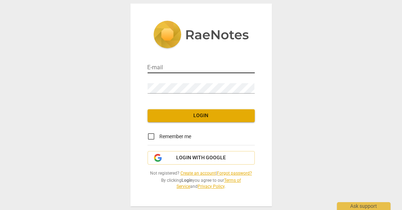
click at [200, 67] on input "email" at bounding box center [200, 68] width 107 height 10
type input "jennynip"
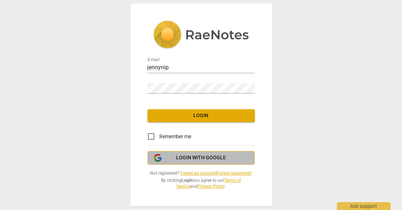
click at [205, 160] on span "Login with Google" at bounding box center [201, 157] width 50 height 7
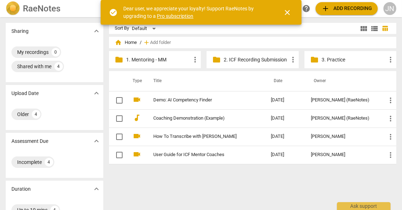
click at [170, 16] on link "Pro subscription" at bounding box center [175, 16] width 36 height 6
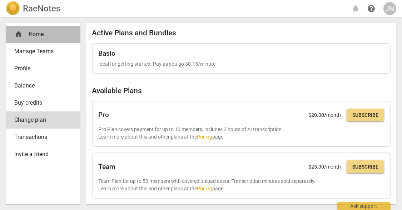
click at [33, 36] on div "home Home" at bounding box center [40, 34] width 52 height 9
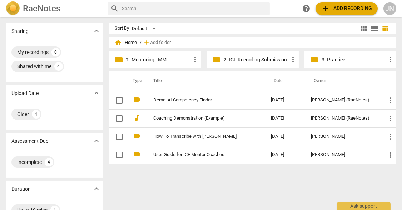
click at [338, 65] on div "folder 3. Practice more_vert" at bounding box center [350, 59] width 92 height 17
click at [387, 60] on span "more_vert" at bounding box center [390, 59] width 9 height 9
click at [161, 63] on div at bounding box center [201, 105] width 402 height 210
click at [194, 59] on span "more_vert" at bounding box center [195, 59] width 9 height 9
click at [137, 52] on div at bounding box center [201, 105] width 402 height 210
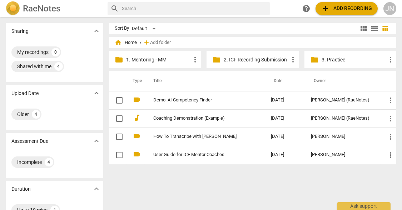
click at [134, 61] on p "1. Mentoring - MM" at bounding box center [158, 59] width 65 height 7
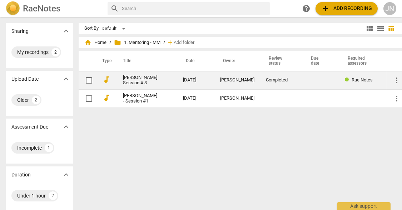
click at [142, 86] on link "[PERSON_NAME] Session # 3" at bounding box center [140, 80] width 34 height 11
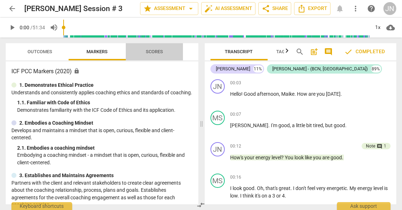
click at [161, 54] on span "Scores" at bounding box center [154, 51] width 17 height 5
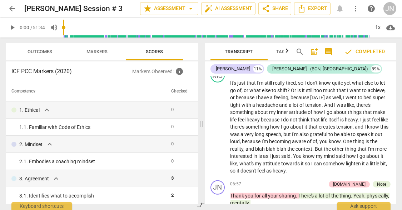
scroll to position [857, 0]
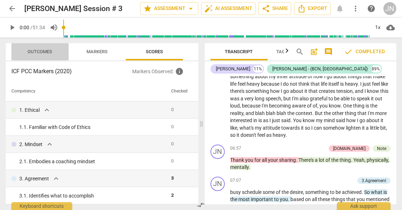
click at [30, 51] on span "Outcomes" at bounding box center [40, 51] width 25 height 5
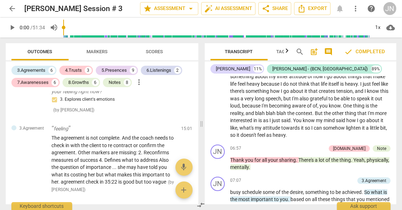
scroll to position [643, 0]
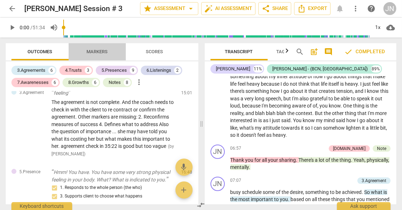
click at [102, 53] on span "Markers" at bounding box center [97, 51] width 21 height 5
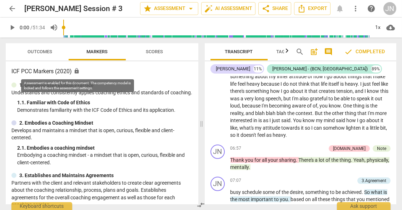
click at [77, 71] on span "lock" at bounding box center [77, 71] width 6 height 6
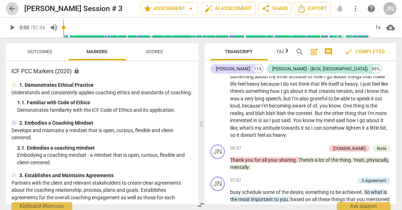
click at [12, 7] on span "arrow_back" at bounding box center [12, 8] width 9 height 9
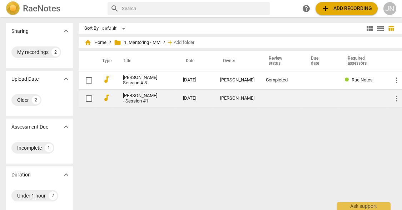
click at [162, 107] on td "[PERSON_NAME] - Session #1" at bounding box center [145, 98] width 63 height 18
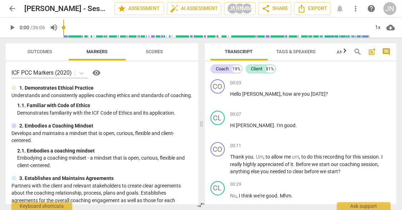
scroll to position [36, 0]
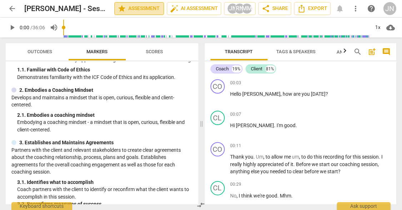
click at [143, 10] on span "star Assessment" at bounding box center [138, 8] width 43 height 9
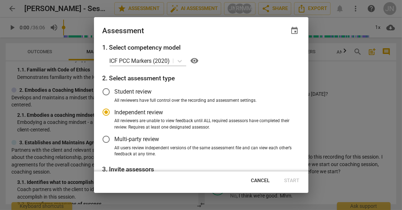
click at [261, 178] on span "Cancel" at bounding box center [260, 180] width 19 height 7
radio input "false"
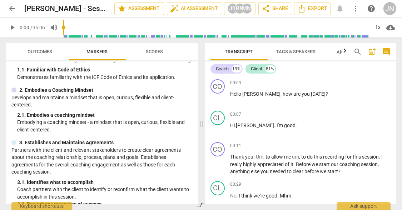
click at [17, 10] on span "arrow_back" at bounding box center [12, 8] width 13 height 9
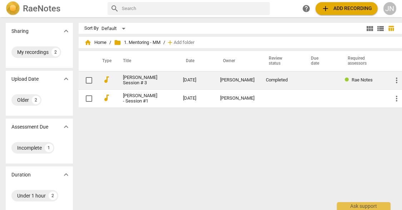
click at [167, 89] on td "[PERSON_NAME] Session # 3" at bounding box center [145, 80] width 63 height 18
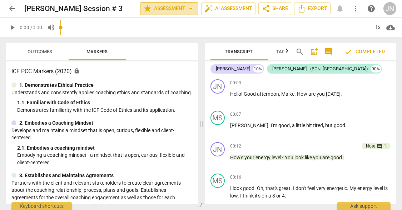
click at [161, 5] on span "star Assessment arrow_drop_down" at bounding box center [169, 8] width 52 height 9
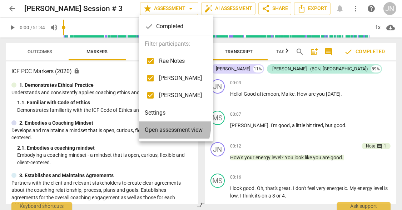
click at [160, 124] on li "Open assessment view" at bounding box center [176, 129] width 74 height 17
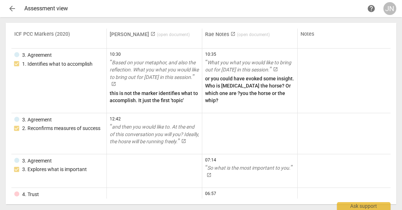
click at [11, 7] on span "arrow_back" at bounding box center [12, 8] width 9 height 9
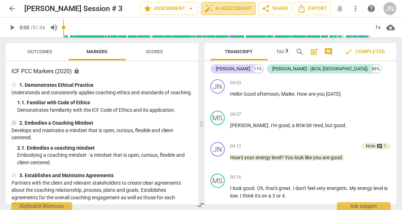
click at [224, 12] on span "auto_fix_high AI Assessment" at bounding box center [228, 8] width 48 height 9
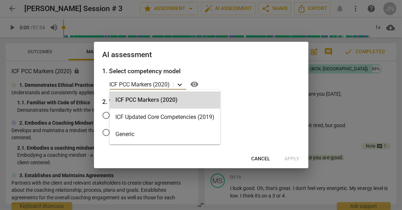
click at [179, 87] on icon at bounding box center [179, 84] width 7 height 7
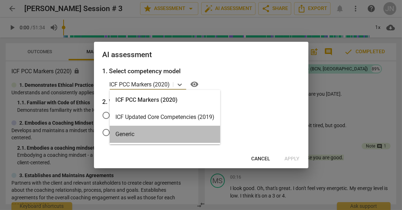
click at [136, 133] on div "Generic" at bounding box center [165, 134] width 110 height 17
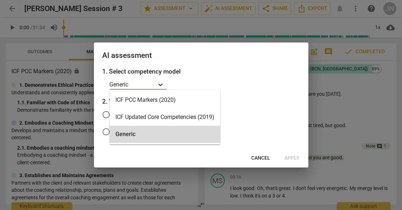
click at [157, 81] on icon at bounding box center [160, 84] width 7 height 7
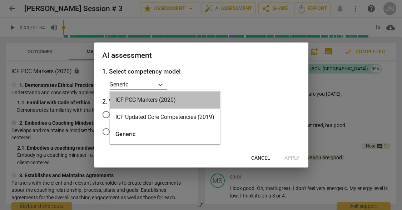
click at [159, 100] on div "ICF PCC Markers (2020)" at bounding box center [165, 99] width 110 height 17
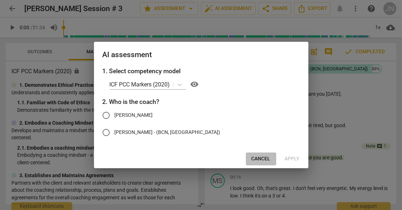
click at [259, 159] on span "Cancel" at bounding box center [260, 158] width 19 height 7
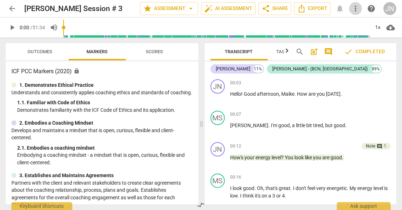
click at [356, 8] on span "more_vert" at bounding box center [355, 8] width 9 height 9
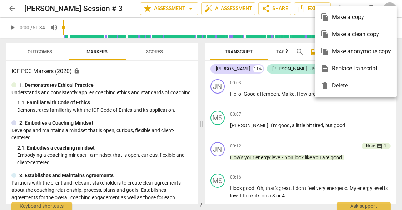
click at [9, 10] on div at bounding box center [201, 105] width 402 height 210
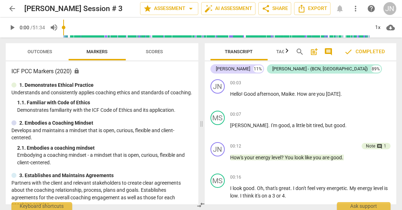
click at [10, 9] on span "arrow_back" at bounding box center [12, 8] width 9 height 9
click at [12, 4] on button "arrow_back" at bounding box center [12, 8] width 13 height 13
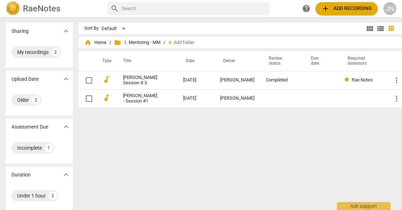
click at [12, 4] on img at bounding box center [13, 8] width 14 height 14
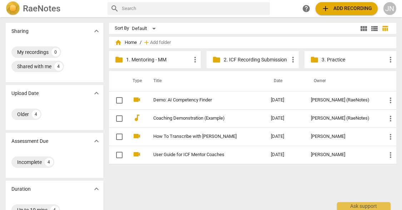
click at [16, 6] on img at bounding box center [13, 8] width 14 height 14
click at [387, 9] on div "JN" at bounding box center [389, 8] width 13 height 13
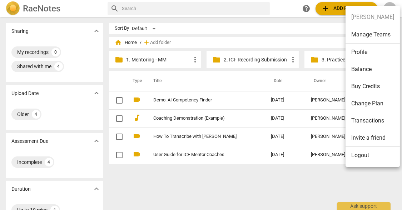
click at [130, 44] on div at bounding box center [201, 105] width 402 height 210
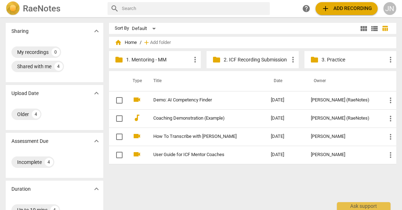
click at [121, 42] on span "home" at bounding box center [118, 42] width 7 height 7
click at [249, 65] on div "folder 2. ICF Recording Submission more_vert" at bounding box center [252, 59] width 92 height 17
click at [248, 59] on p "2. ICF Recording Submission" at bounding box center [256, 59] width 65 height 7
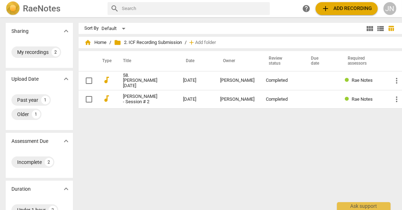
click at [14, 9] on img at bounding box center [13, 8] width 14 height 14
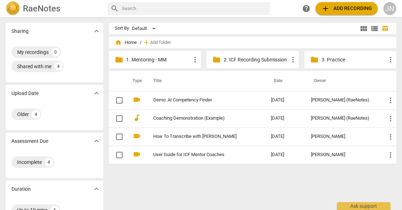
click at [143, 62] on p "1. Mentoring - MM" at bounding box center [158, 59] width 65 height 7
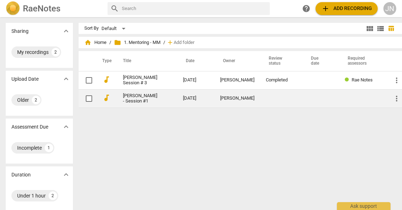
click at [154, 107] on td "[PERSON_NAME] - Session #1" at bounding box center [145, 98] width 63 height 18
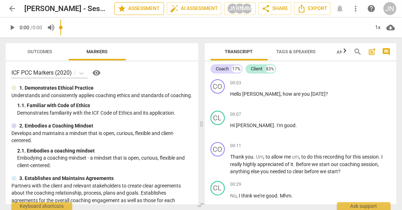
click at [151, 12] on span "star Assessment" at bounding box center [138, 8] width 43 height 9
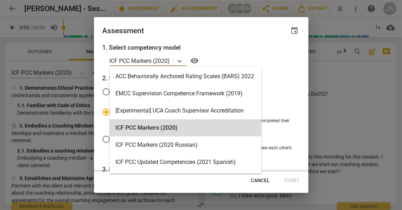
click at [156, 61] on p "ICF PCC Markers (2020)" at bounding box center [140, 61] width 60 height 8
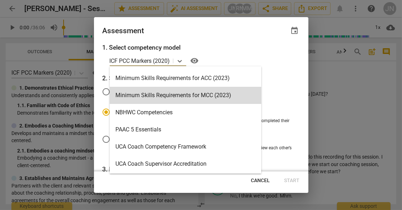
scroll to position [151, 0]
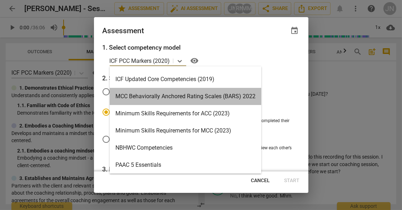
click at [165, 96] on div "MCC Behaviorally Anchored Rating Scales (BARS) 2022" at bounding box center [185, 96] width 151 height 17
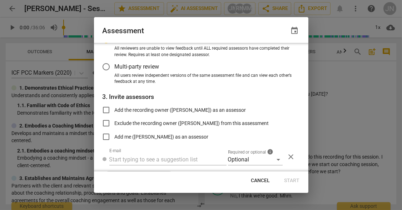
scroll to position [92, 0]
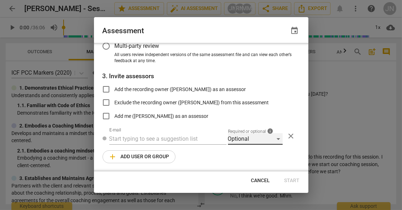
radio input "false"
click at [276, 139] on div "Optional" at bounding box center [255, 138] width 55 height 11
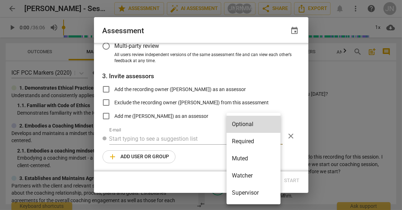
click at [278, 90] on div at bounding box center [201, 105] width 402 height 210
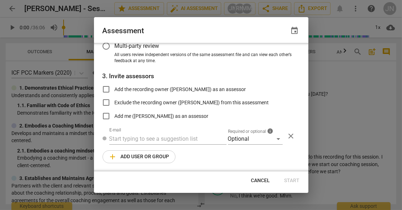
click at [152, 87] on span "Add the recording owner ([PERSON_NAME]) as an assessor" at bounding box center [180, 89] width 131 height 7
click at [115, 87] on input "Add the recording owner ([PERSON_NAME]) as an assessor" at bounding box center [105, 89] width 17 height 17
checkbox input "true"
click at [290, 177] on span "Start" at bounding box center [291, 180] width 15 height 7
radio input "false"
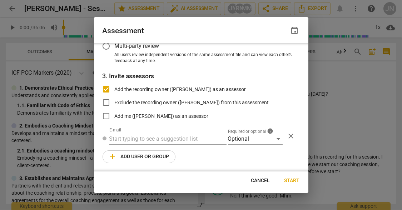
type input "[PERSON_NAME] <[EMAIL_ADDRESS][DOMAIN_NAME]>"
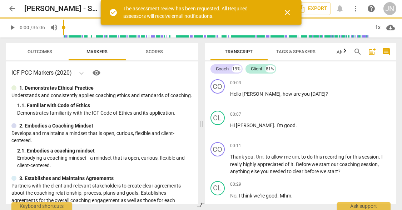
scroll to position [48, 0]
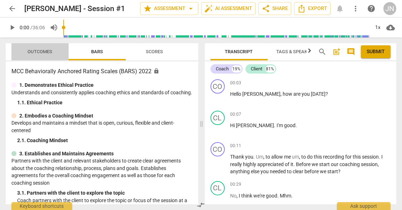
click at [41, 56] on button "Outcomes" at bounding box center [39, 51] width 57 height 17
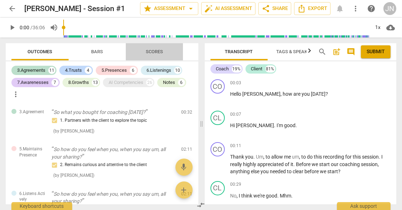
click at [152, 56] on span "Scores" at bounding box center [154, 52] width 34 height 10
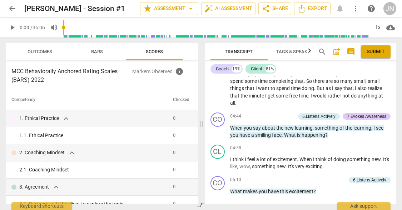
scroll to position [607, 0]
